Goal: Navigation & Orientation: Find specific page/section

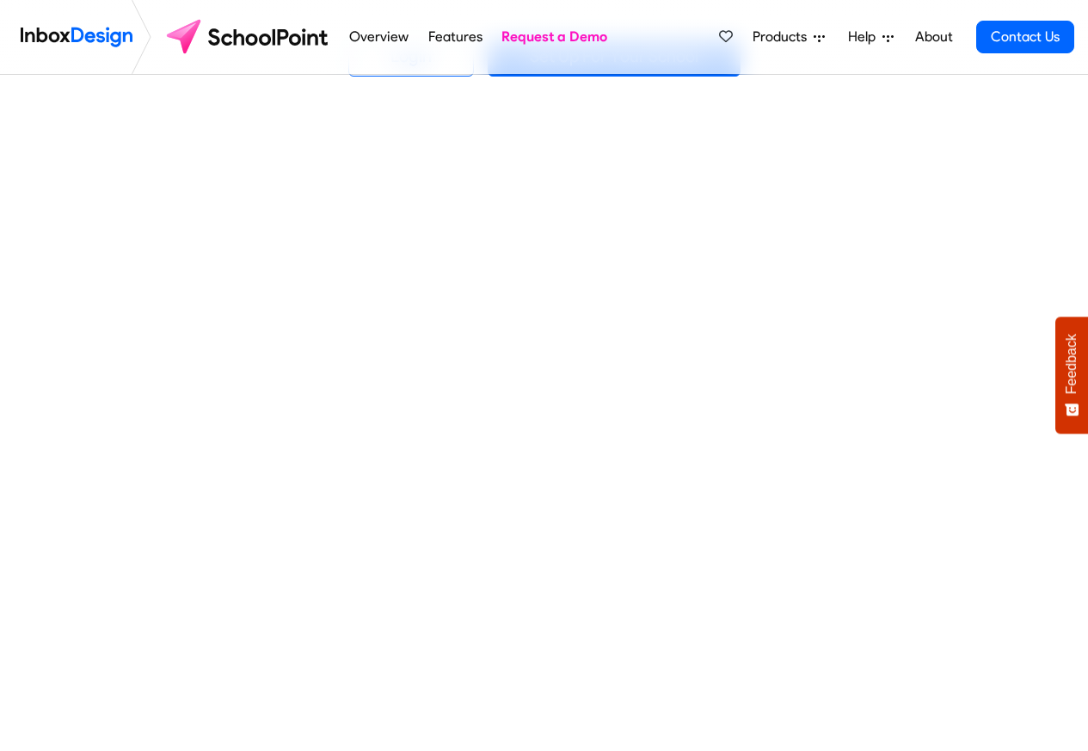
scroll to position [619, 0]
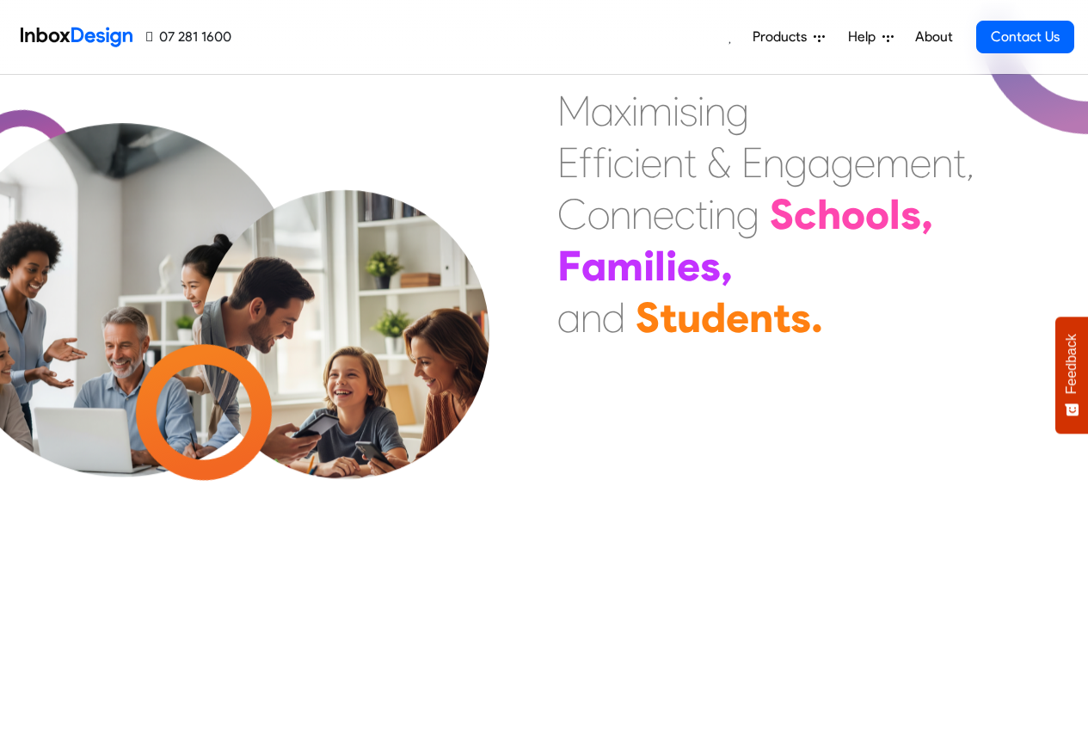
scroll to position [619, 0]
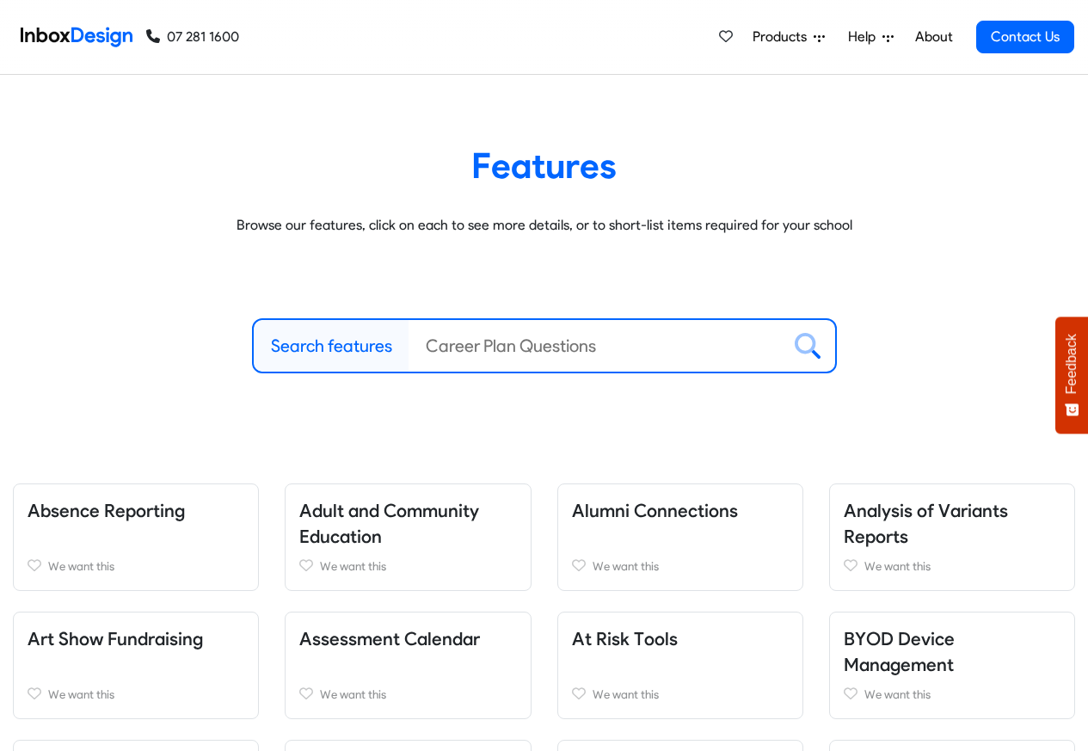
click at [800, 38] on span "Products" at bounding box center [783, 37] width 61 height 21
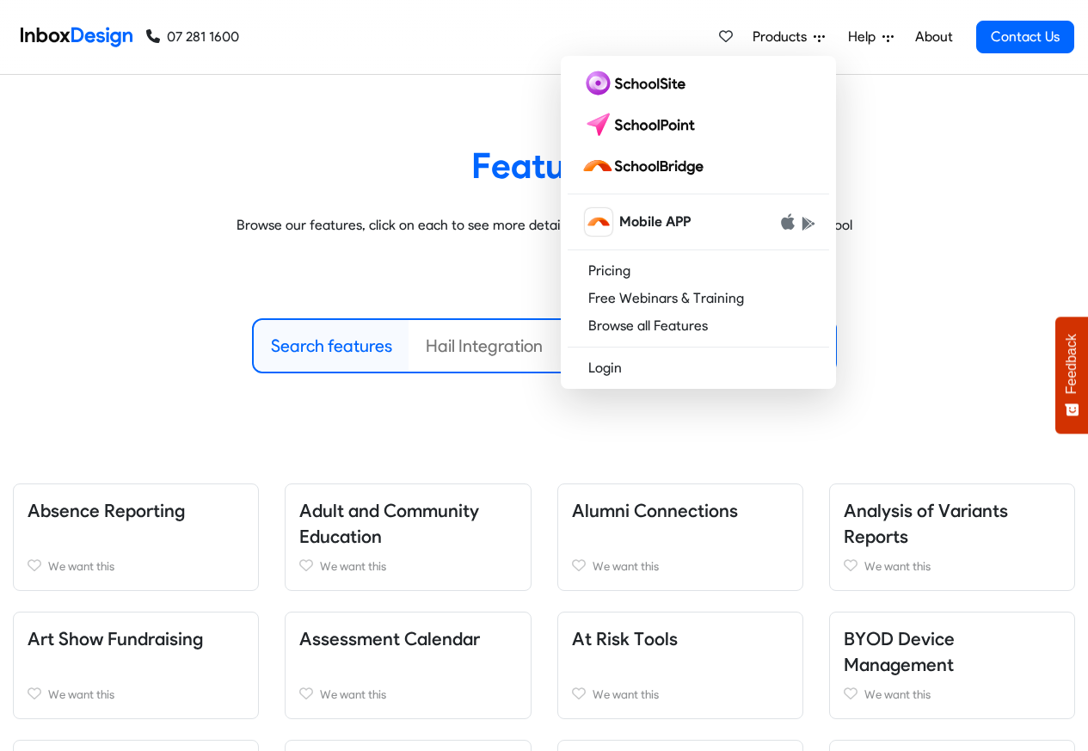
click at [344, 344] on label "Search features" at bounding box center [331, 346] width 121 height 26
click at [409, 344] on input "Search features" at bounding box center [595, 346] width 372 height 52
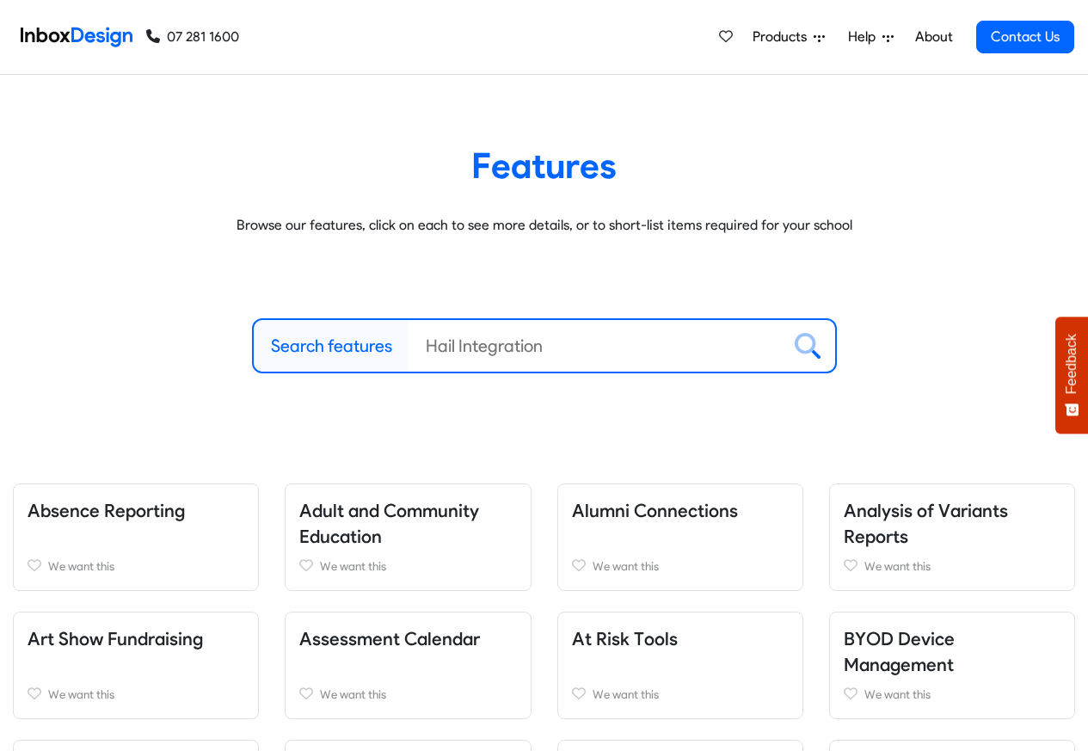
paste input "bespoke"
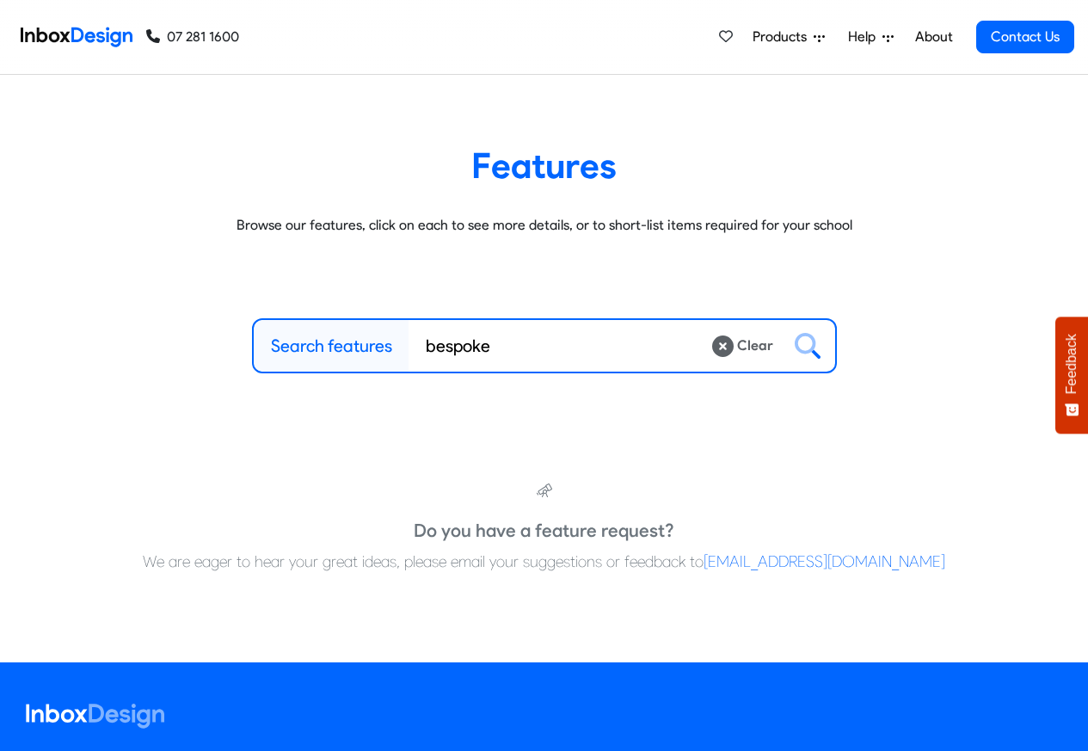
type input "bespoke"
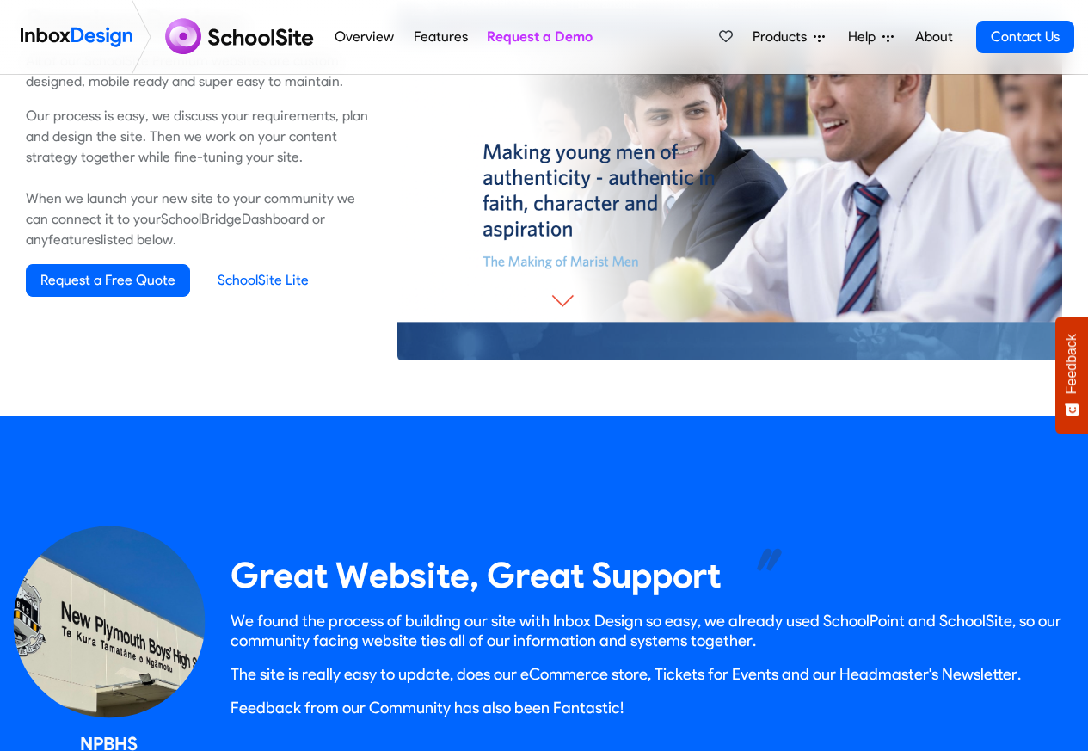
scroll to position [1238, 0]
